Goal: Transaction & Acquisition: Obtain resource

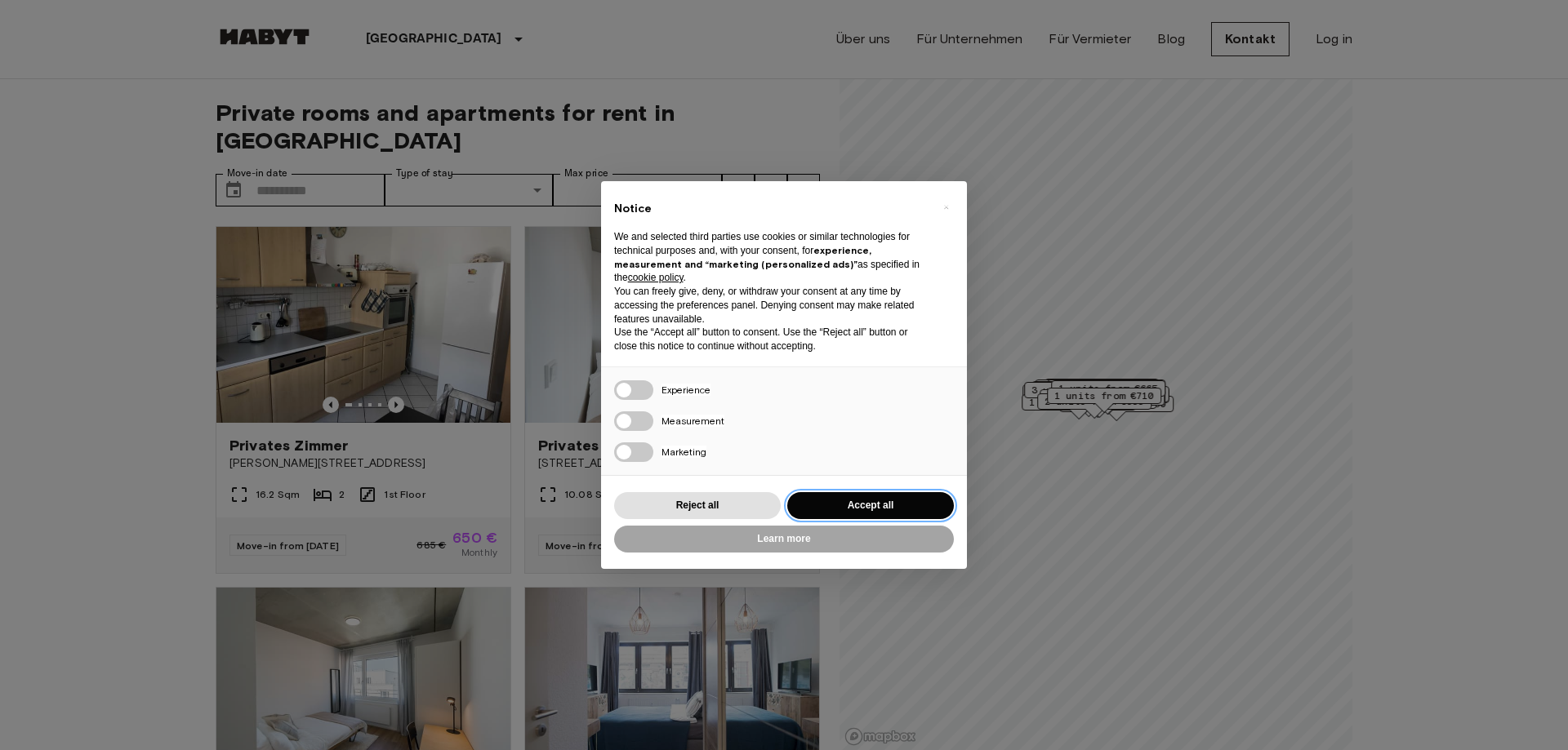
click at [881, 497] on button "Accept all" at bounding box center [870, 505] width 167 height 27
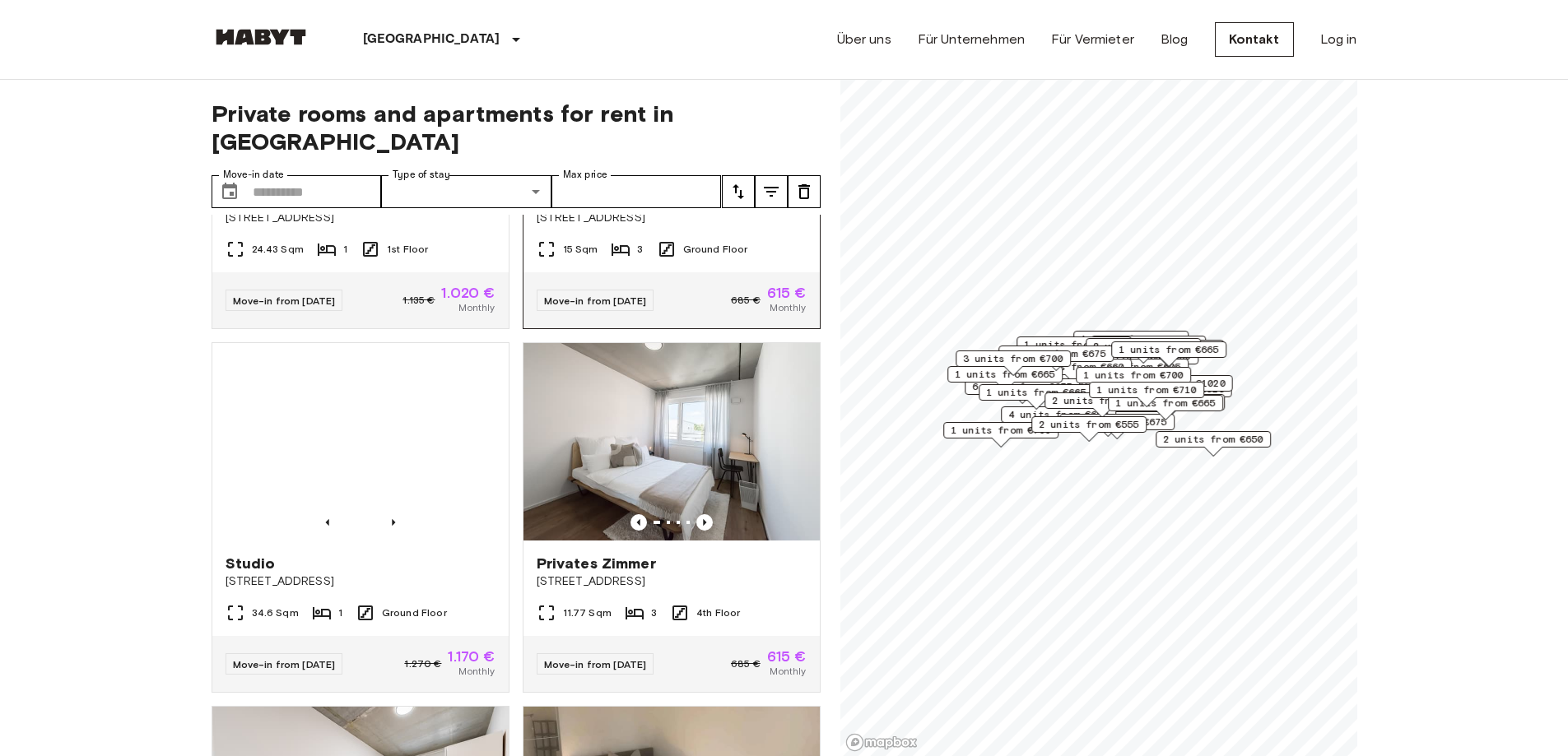
scroll to position [1727, 0]
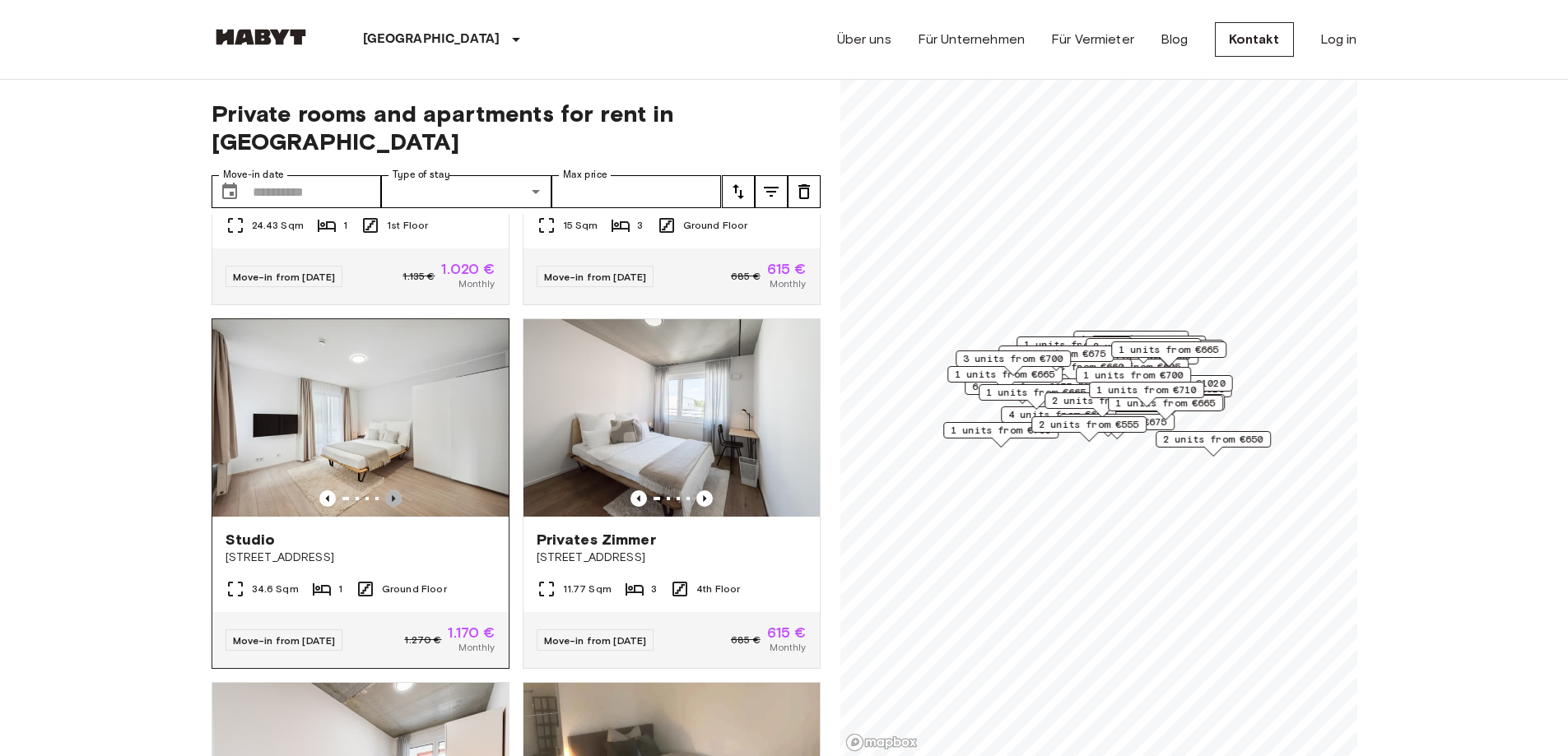
click at [389, 490] on icon "Previous image" at bounding box center [394, 499] width 17 height 17
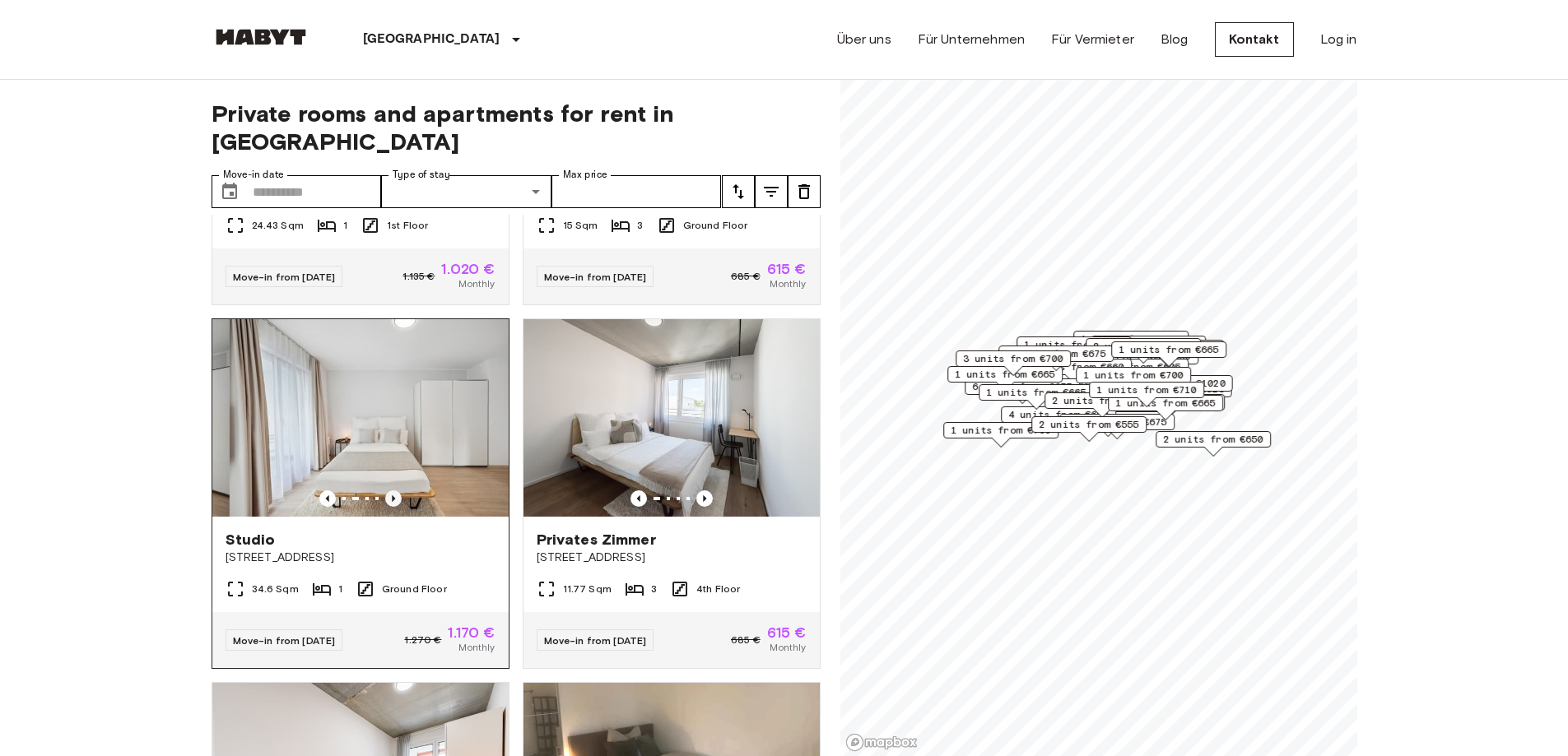
click at [389, 490] on icon "Previous image" at bounding box center [394, 499] width 17 height 17
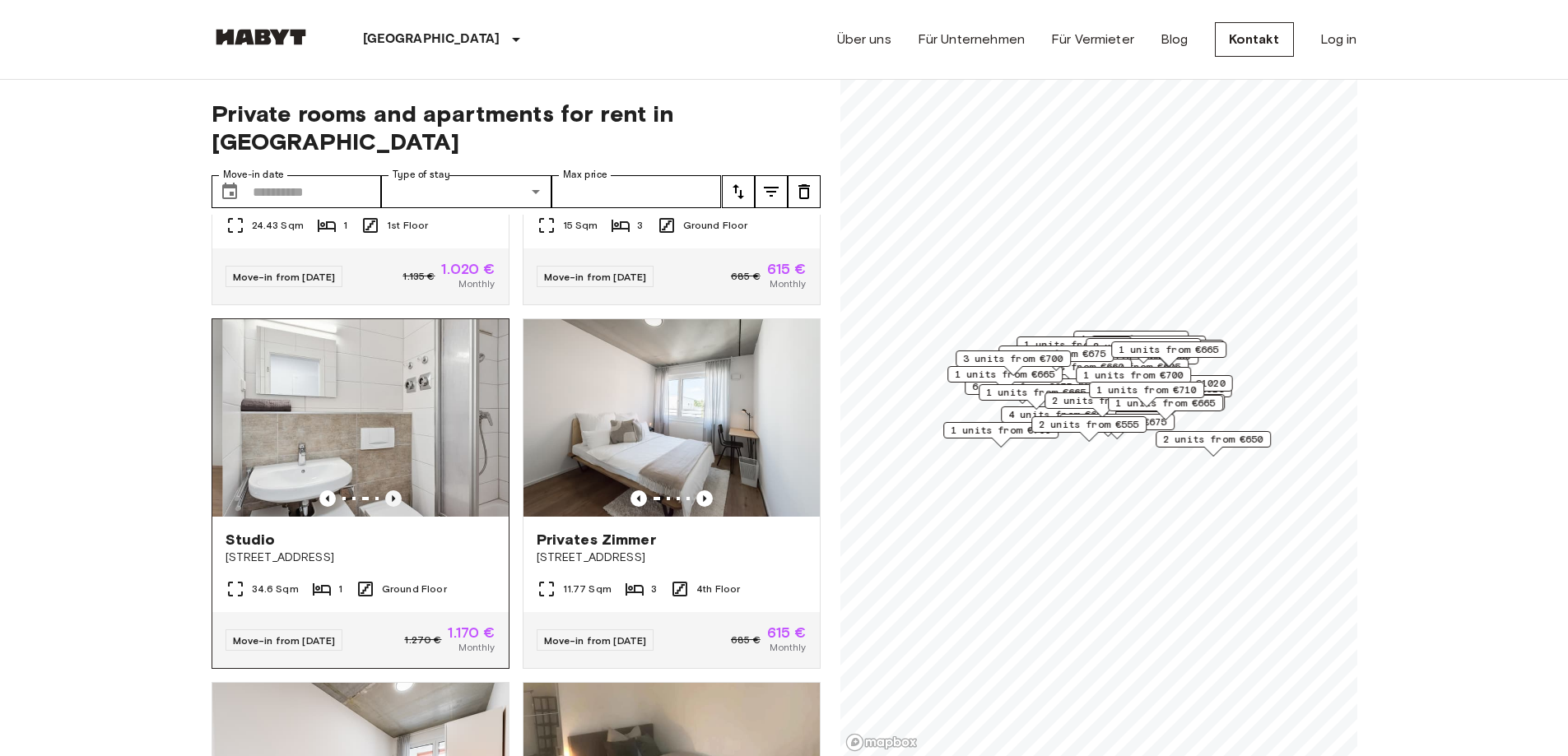
click at [389, 490] on icon "Previous image" at bounding box center [394, 499] width 17 height 17
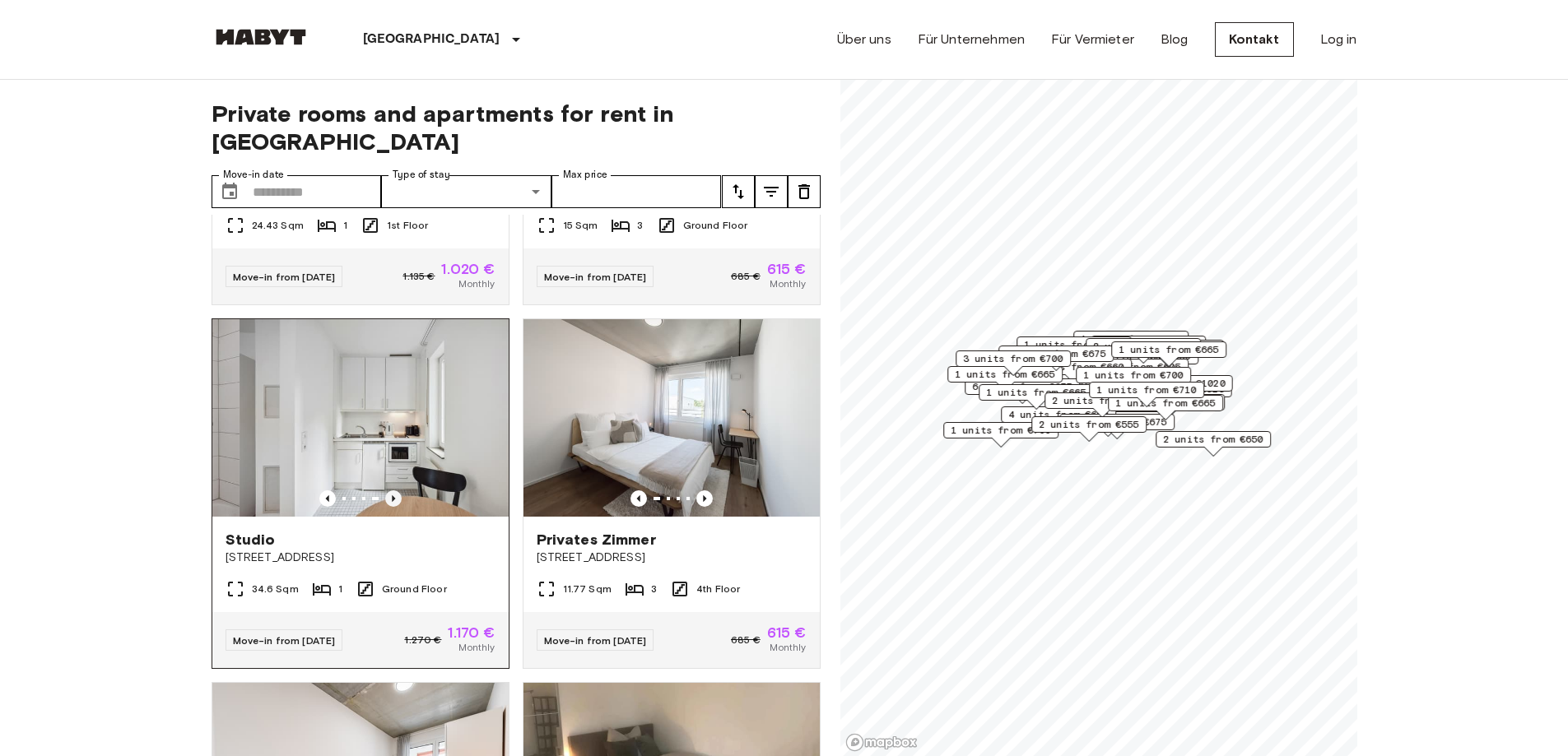
click at [389, 490] on icon "Previous image" at bounding box center [394, 499] width 17 height 17
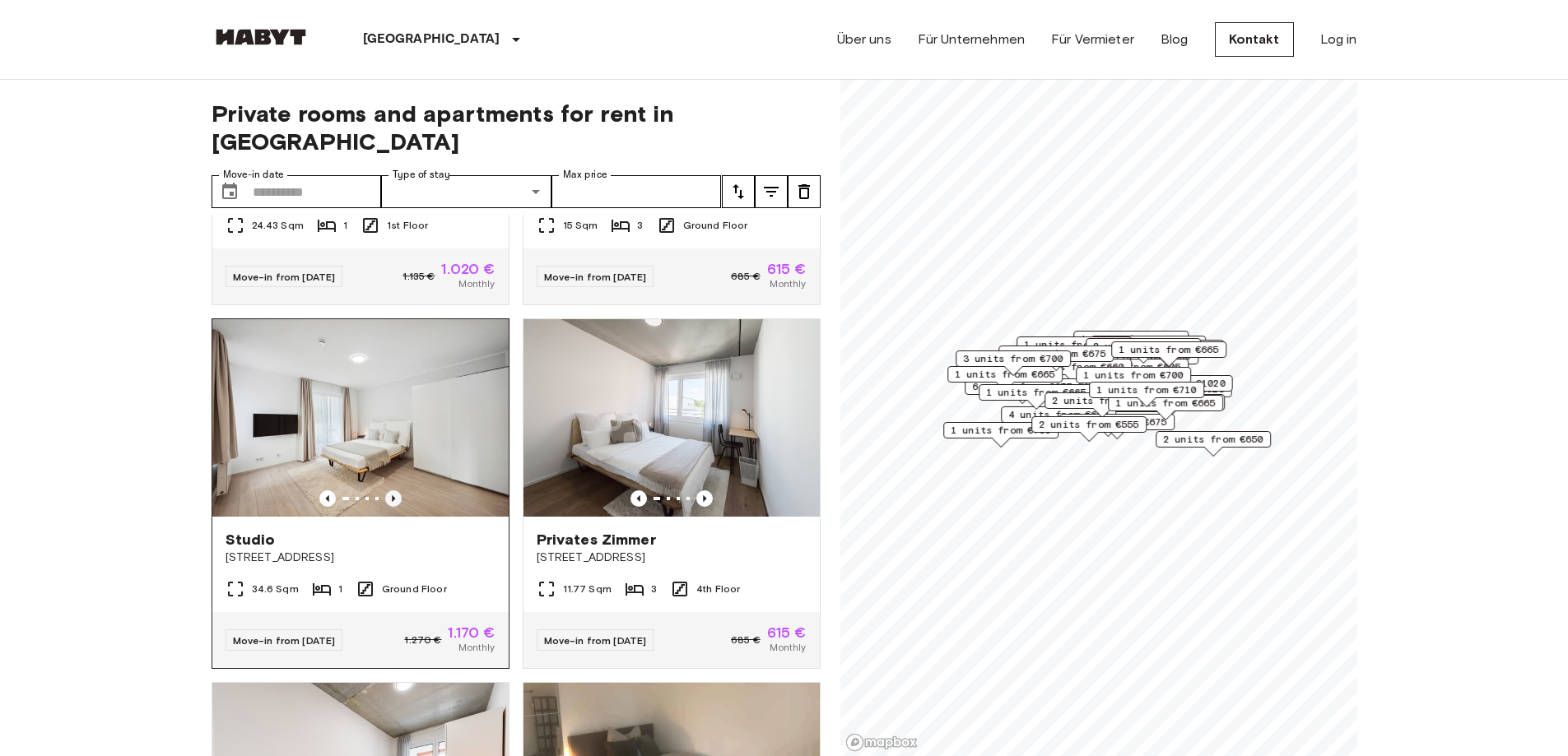
click at [389, 490] on icon "Previous image" at bounding box center [394, 499] width 17 height 17
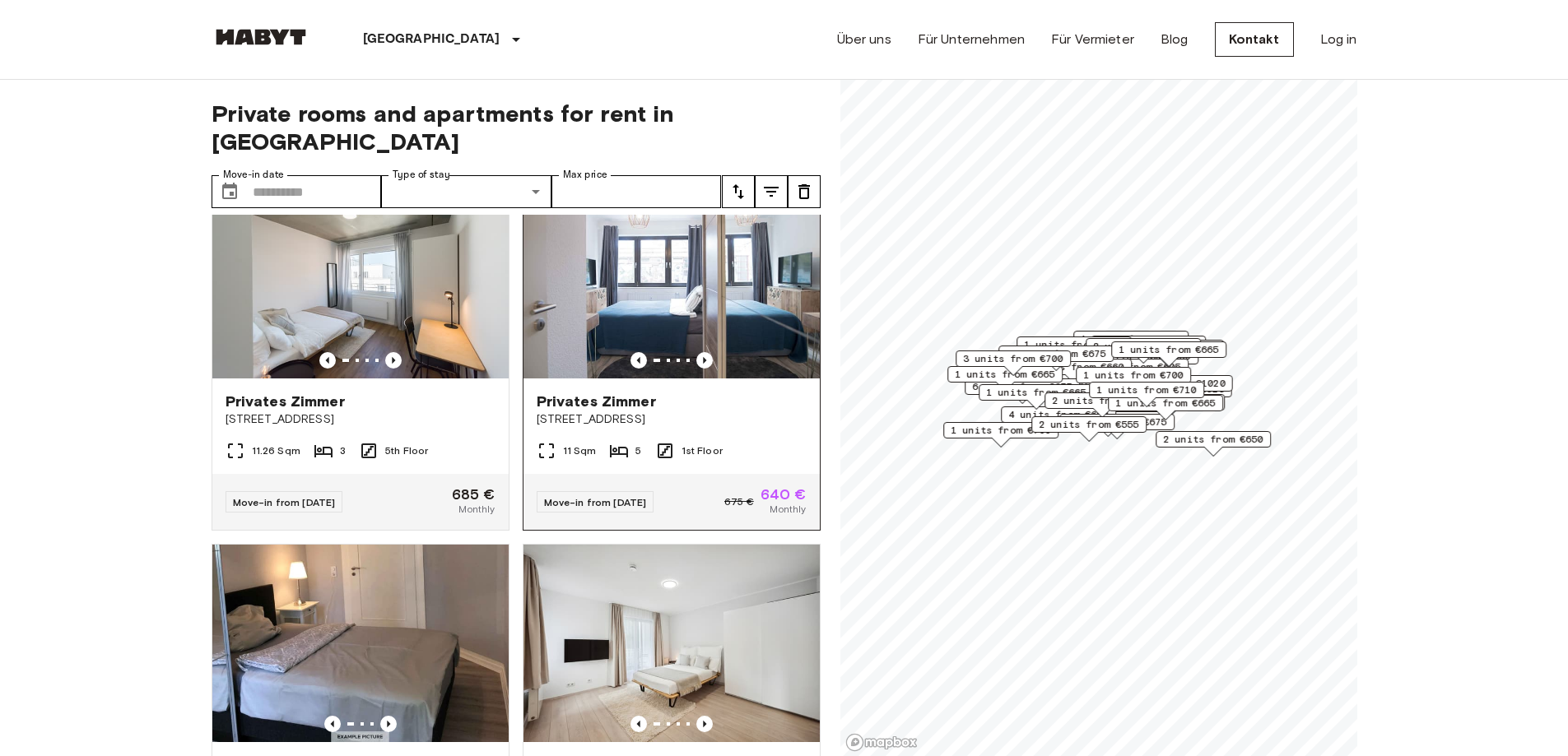
scroll to position [0, 0]
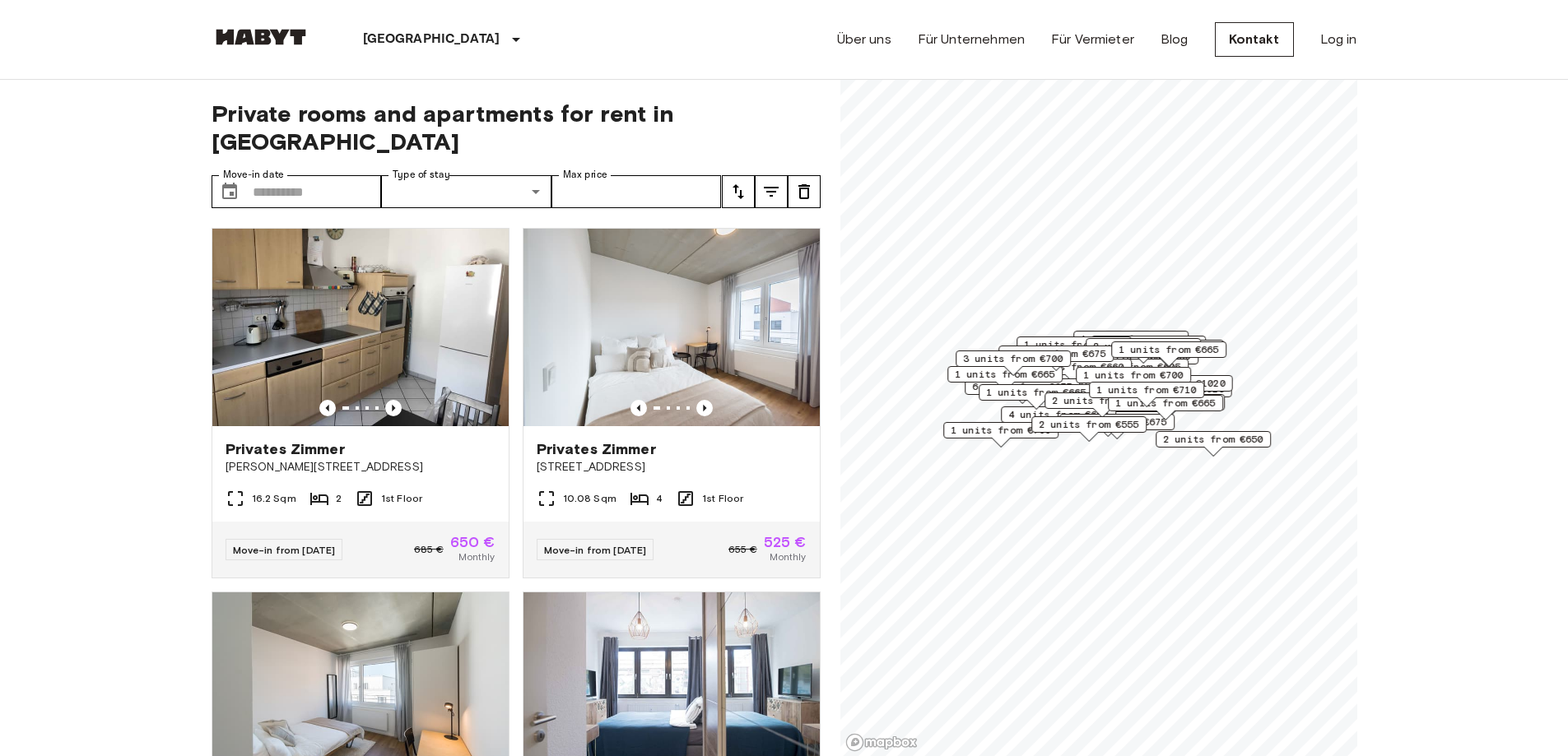
click at [522, 146] on div "Private rooms and apartments for rent in [GEOGRAPHIC_DATA] Move-in date ​ Move-…" at bounding box center [516, 419] width 609 height 677
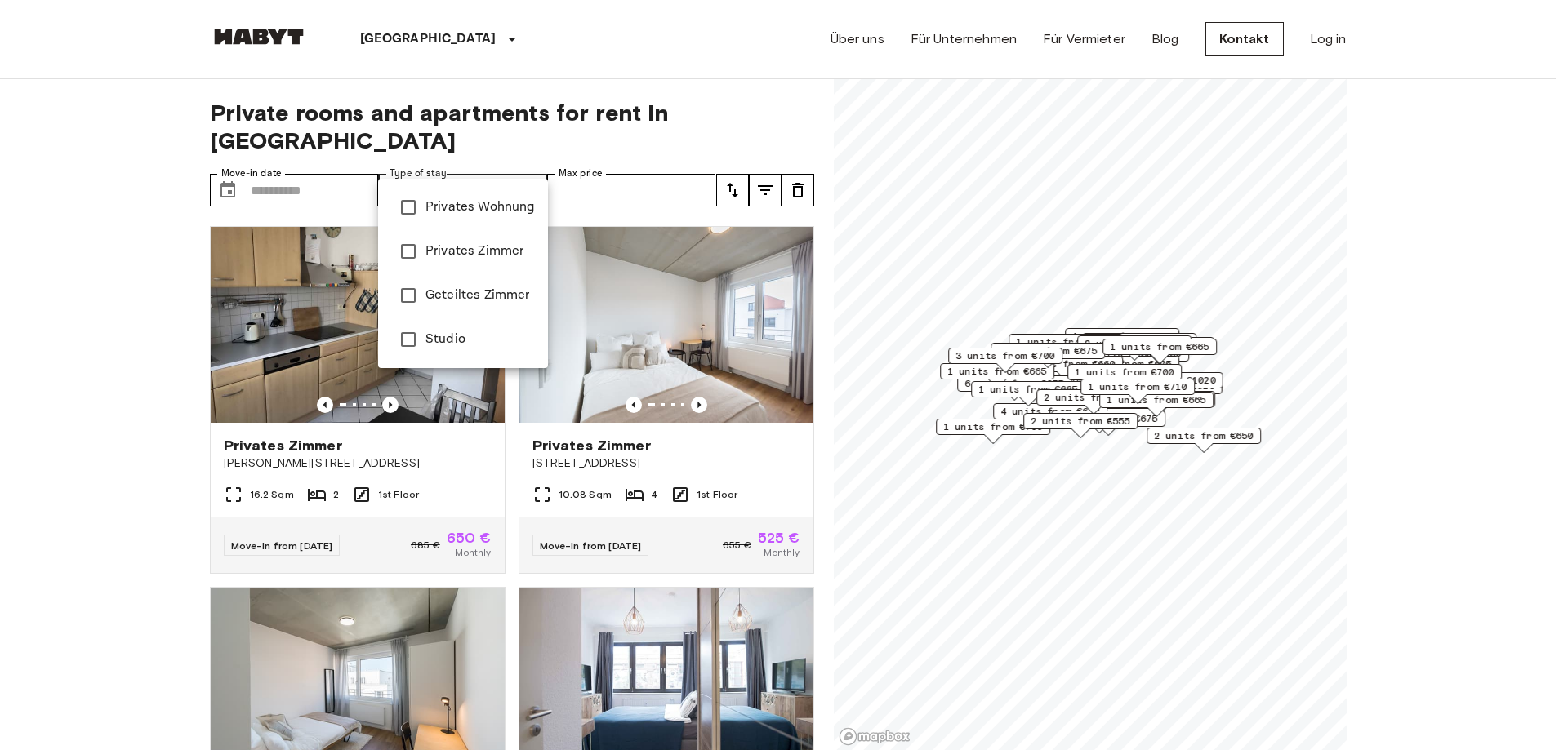
click at [628, 76] on div at bounding box center [784, 375] width 1568 height 750
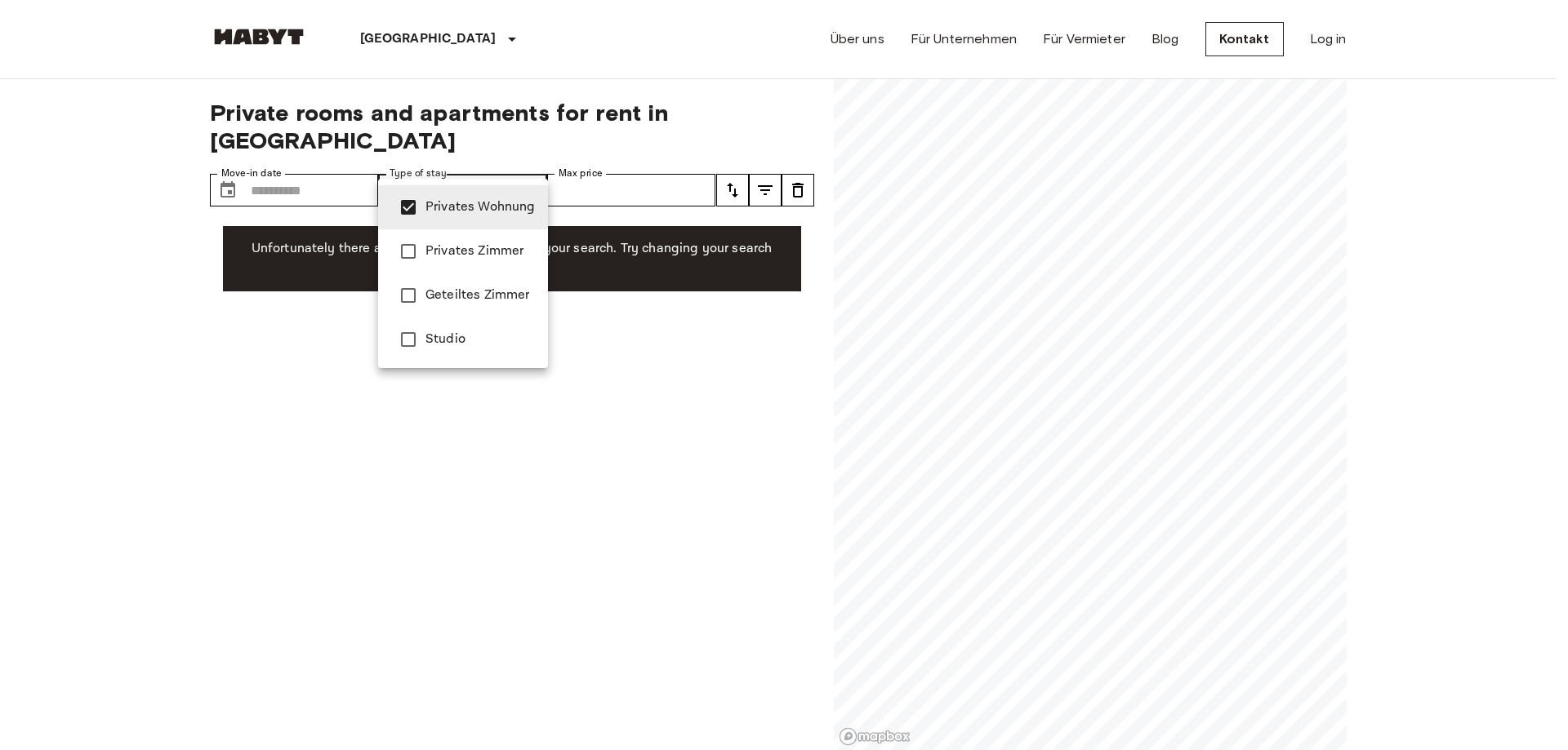
click at [429, 330] on span "Studio" at bounding box center [480, 339] width 109 height 19
type input "**********"
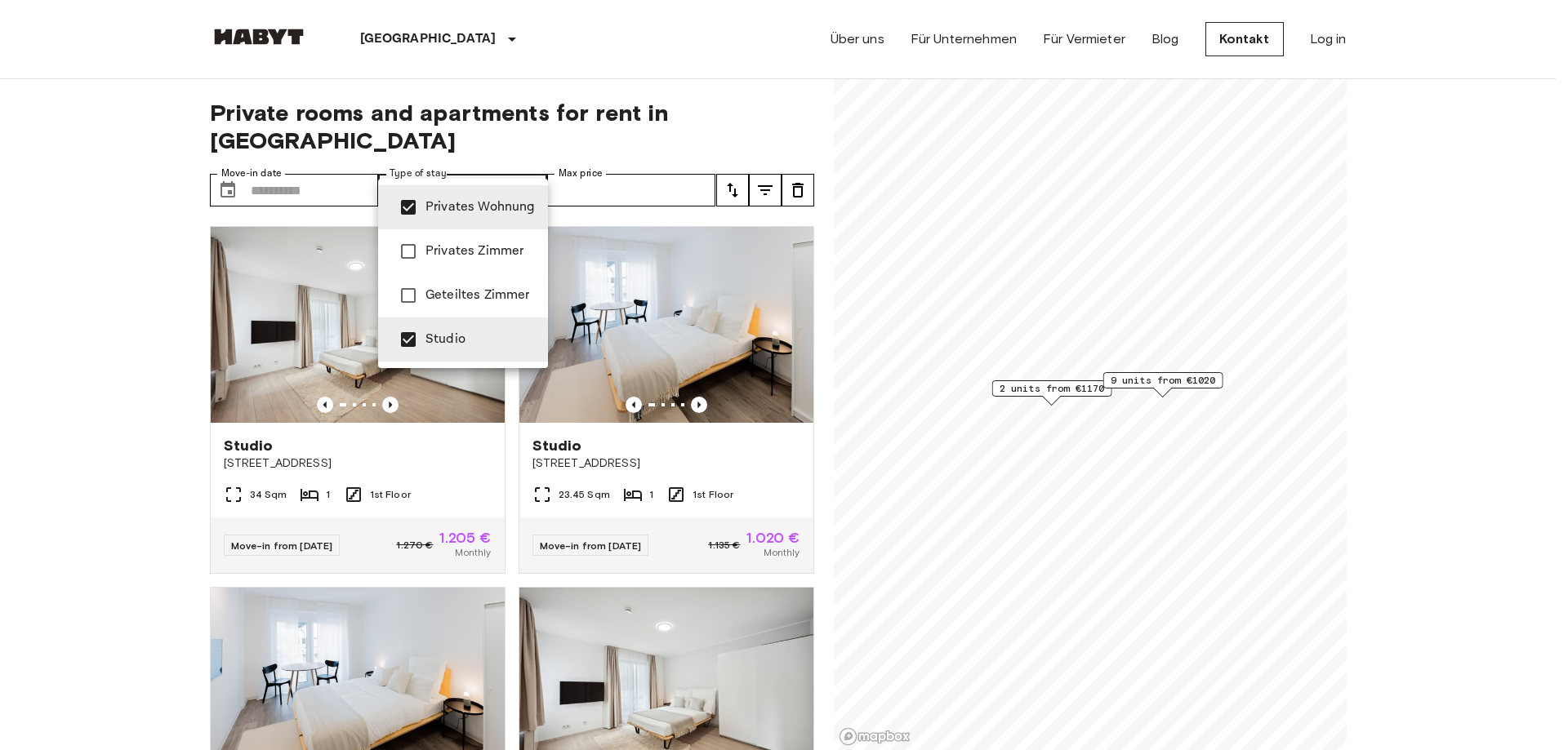
click at [466, 75] on div at bounding box center [784, 375] width 1568 height 750
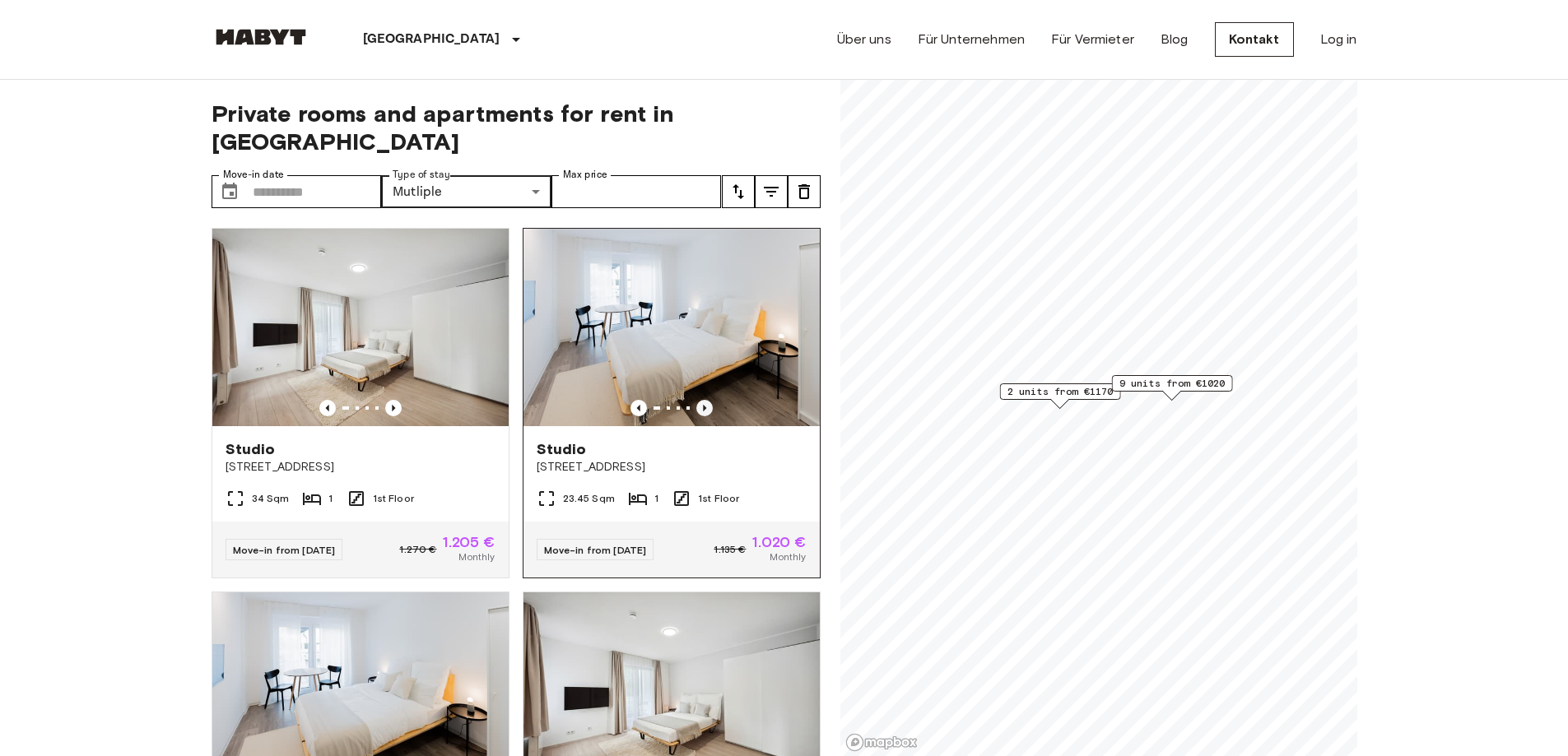
click at [700, 400] on icon "Previous image" at bounding box center [705, 408] width 17 height 17
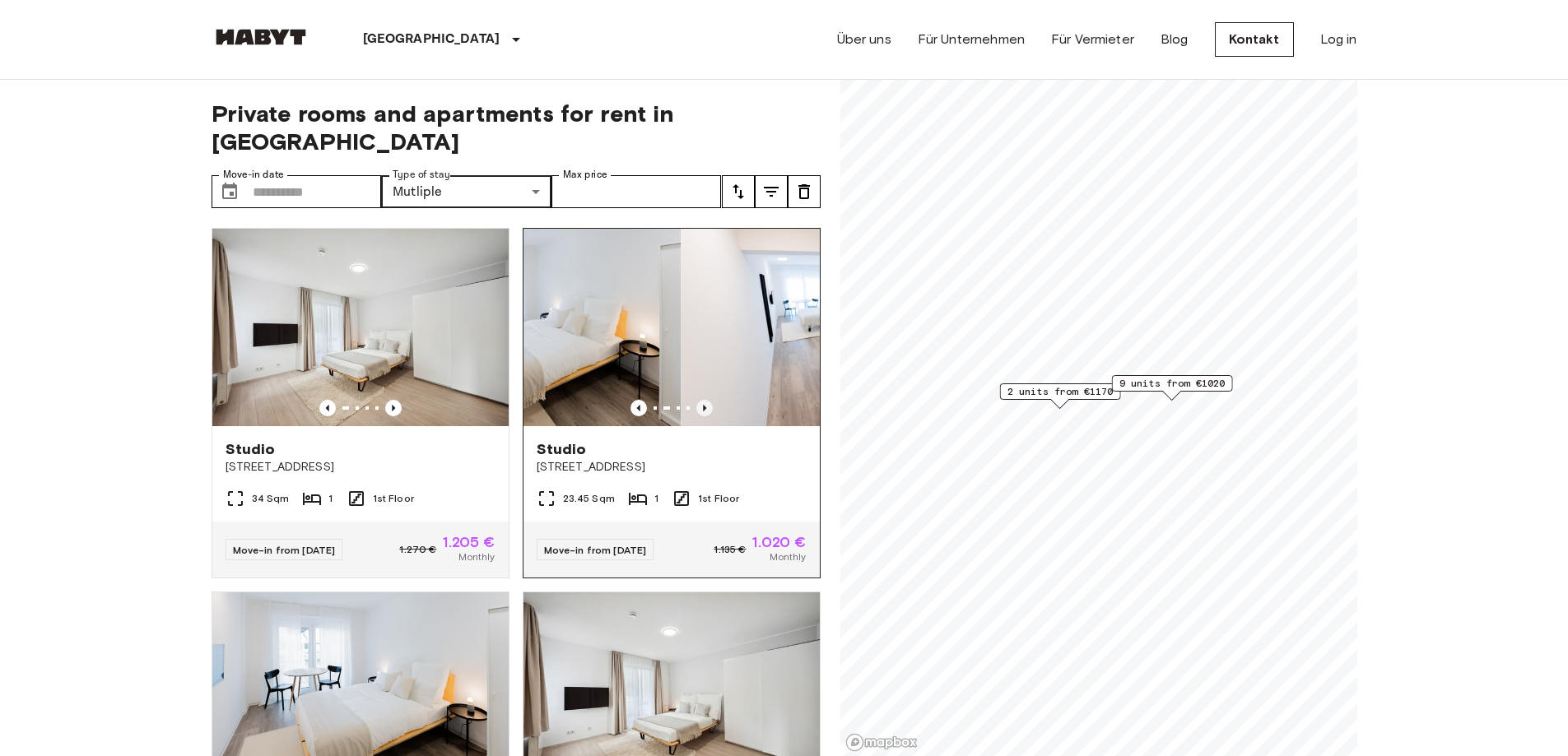
click at [698, 400] on icon "Previous image" at bounding box center [705, 408] width 17 height 17
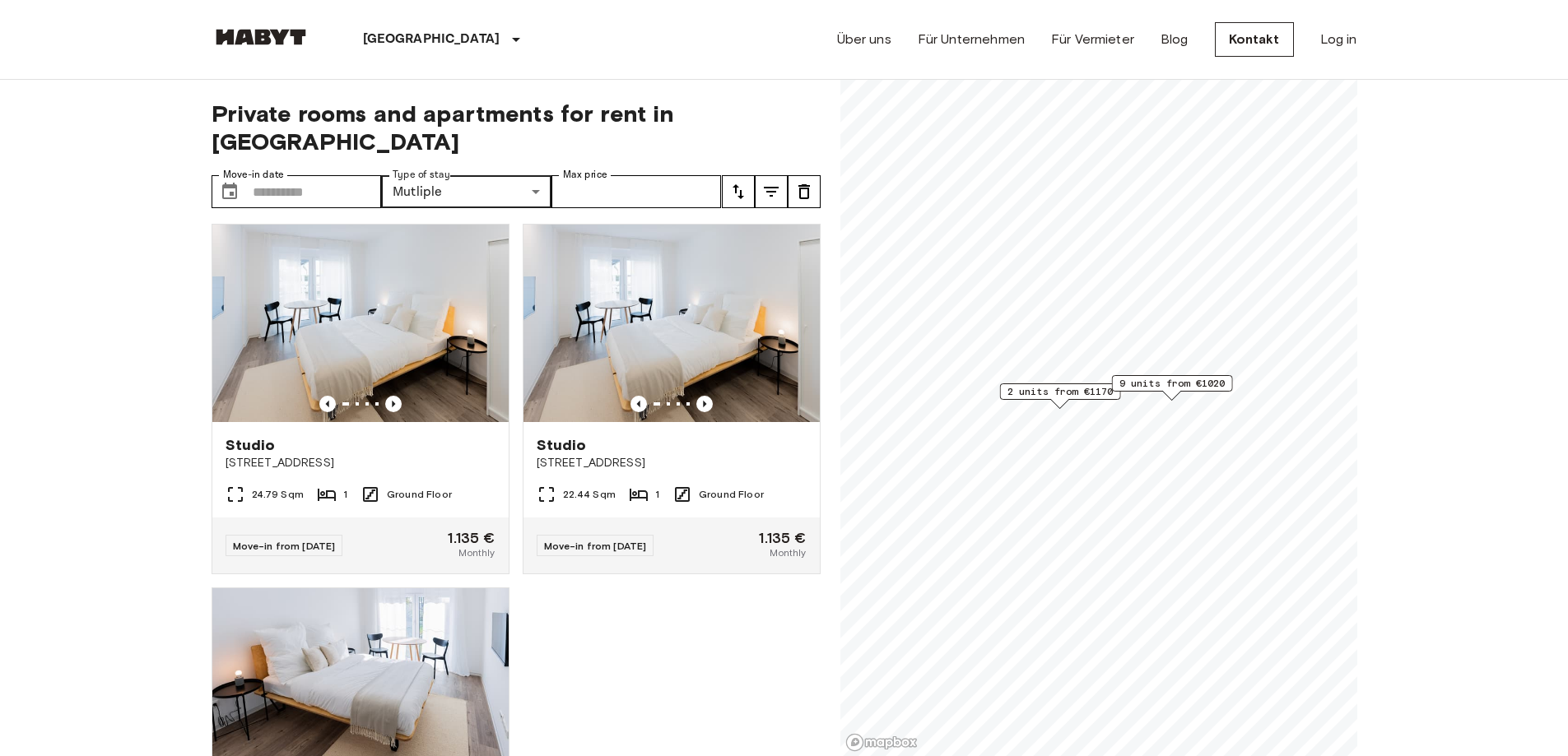
scroll to position [1430, 0]
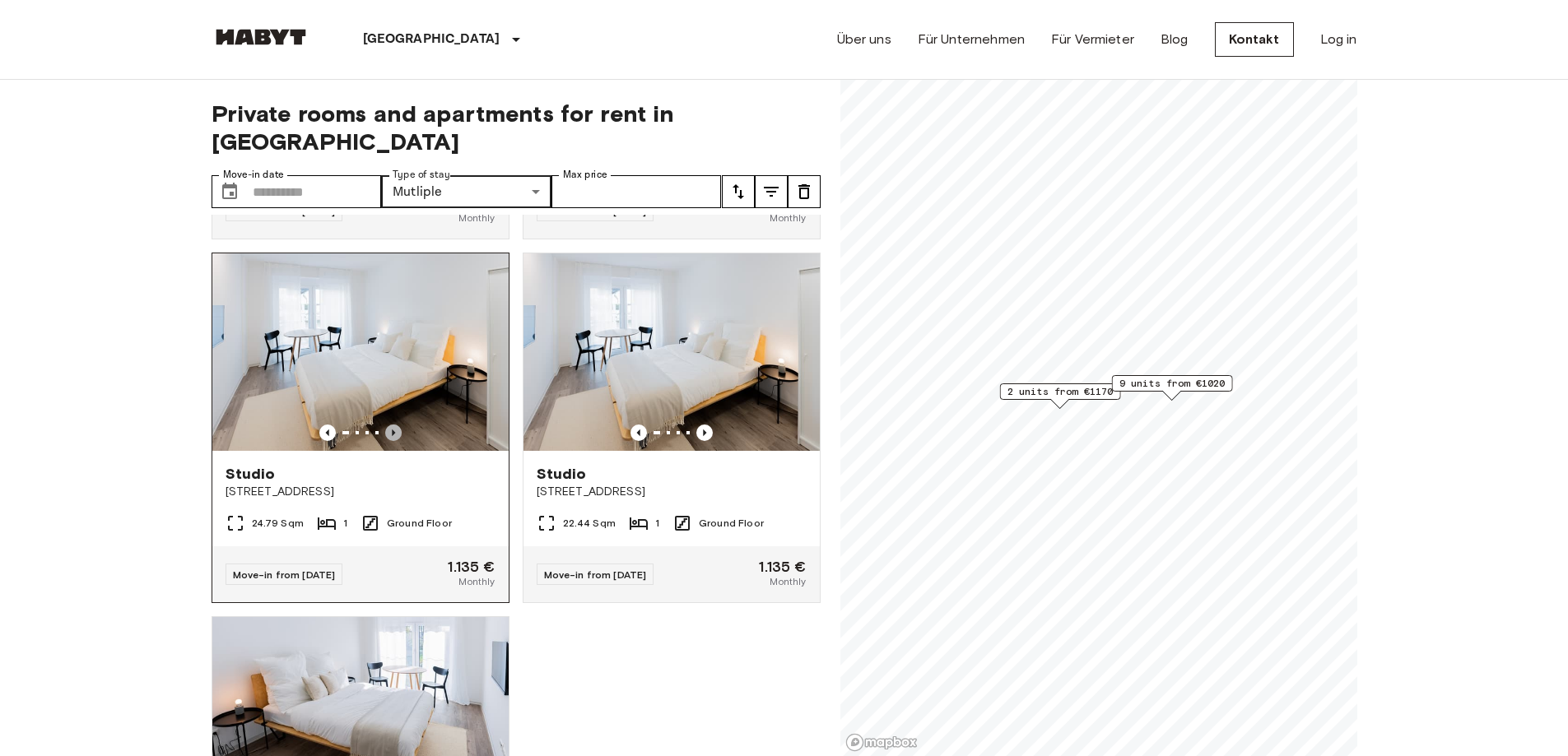
click at [395, 424] on icon "Previous image" at bounding box center [394, 433] width 17 height 17
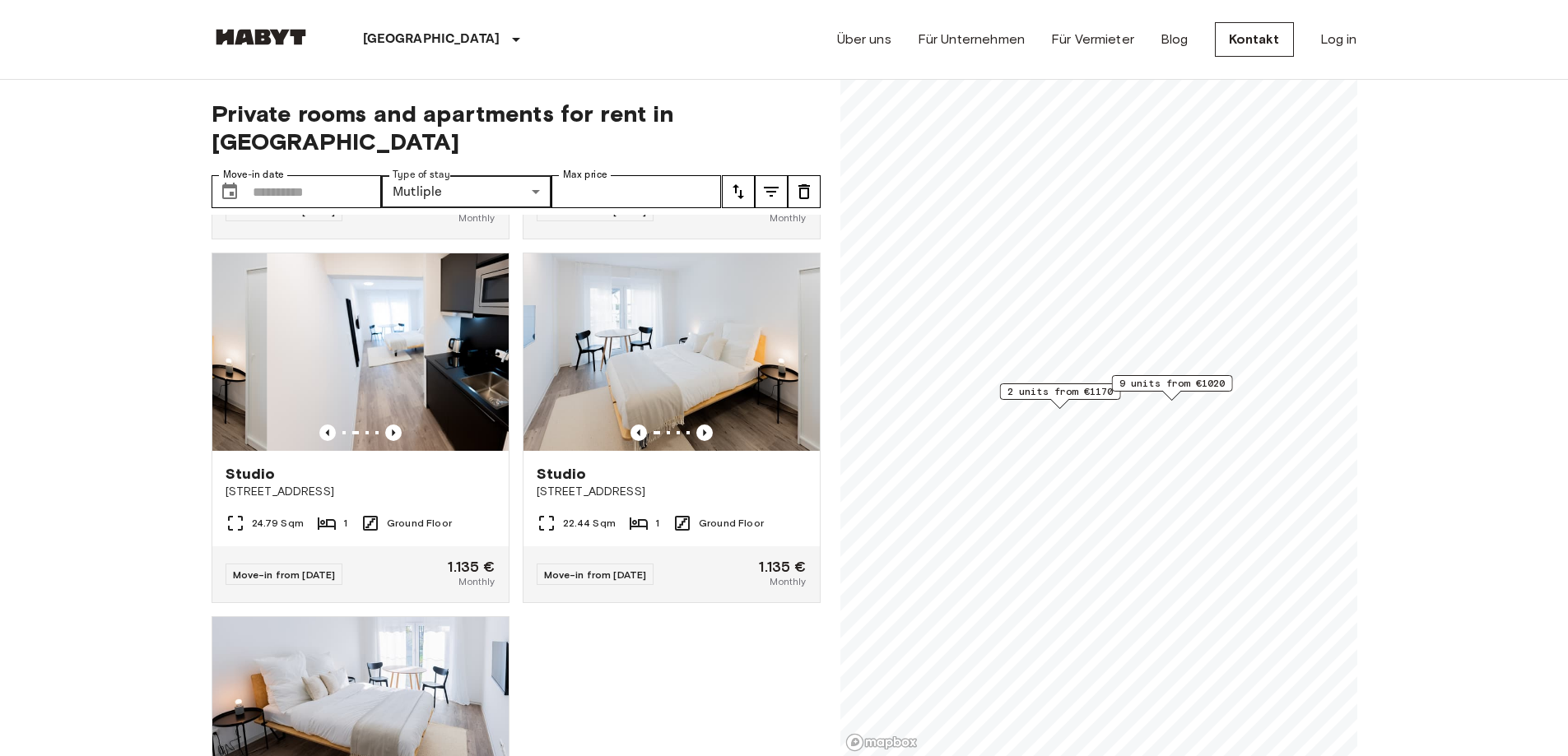
scroll to position [1183, 0]
